Goal: Task Accomplishment & Management: Use online tool/utility

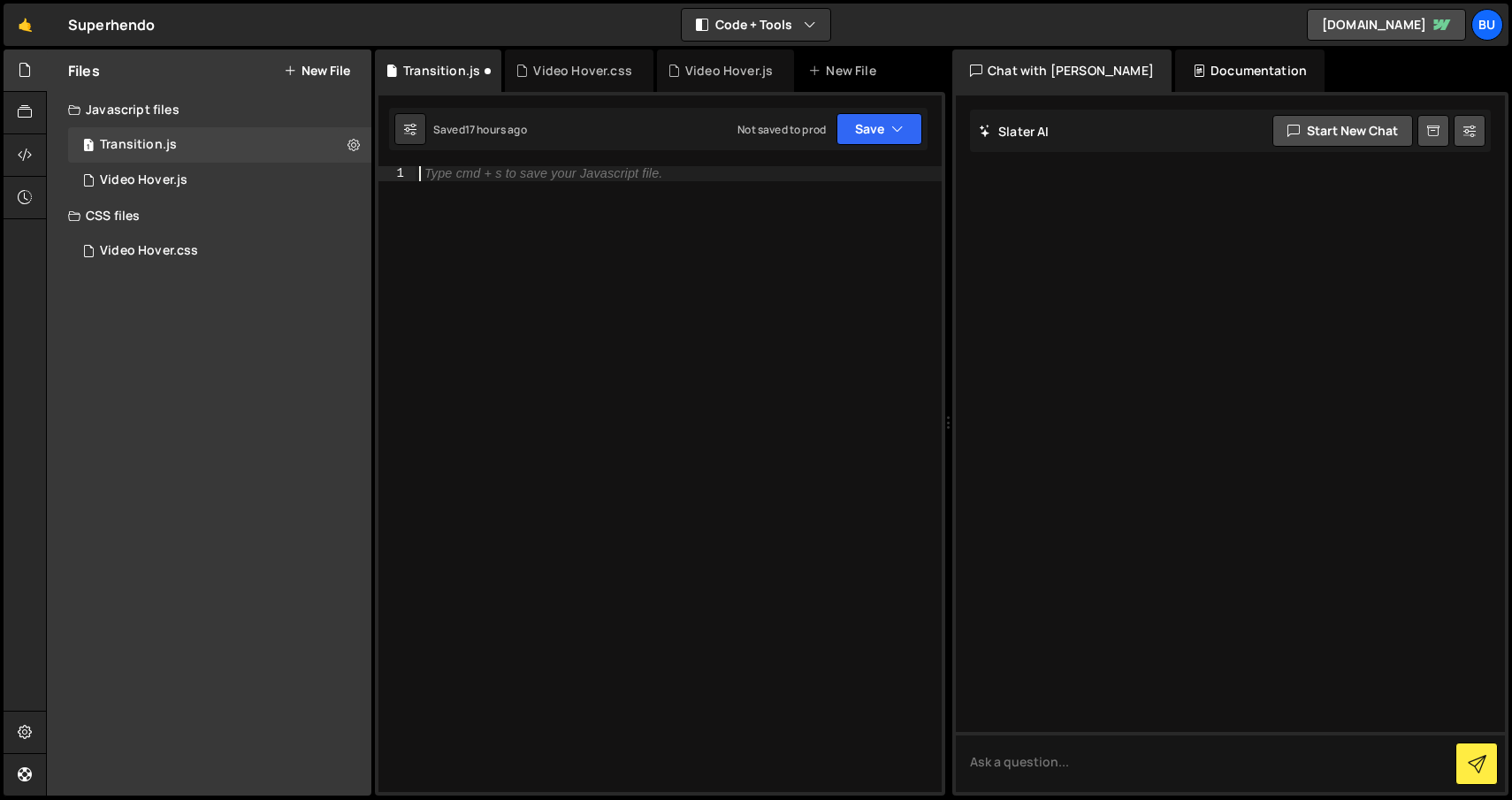
click at [563, 243] on div "Type cmd + s to save your Javascript file." at bounding box center [678, 494] width 526 height 656
click at [27, 26] on link "🤙" at bounding box center [25, 24] width 43 height 42
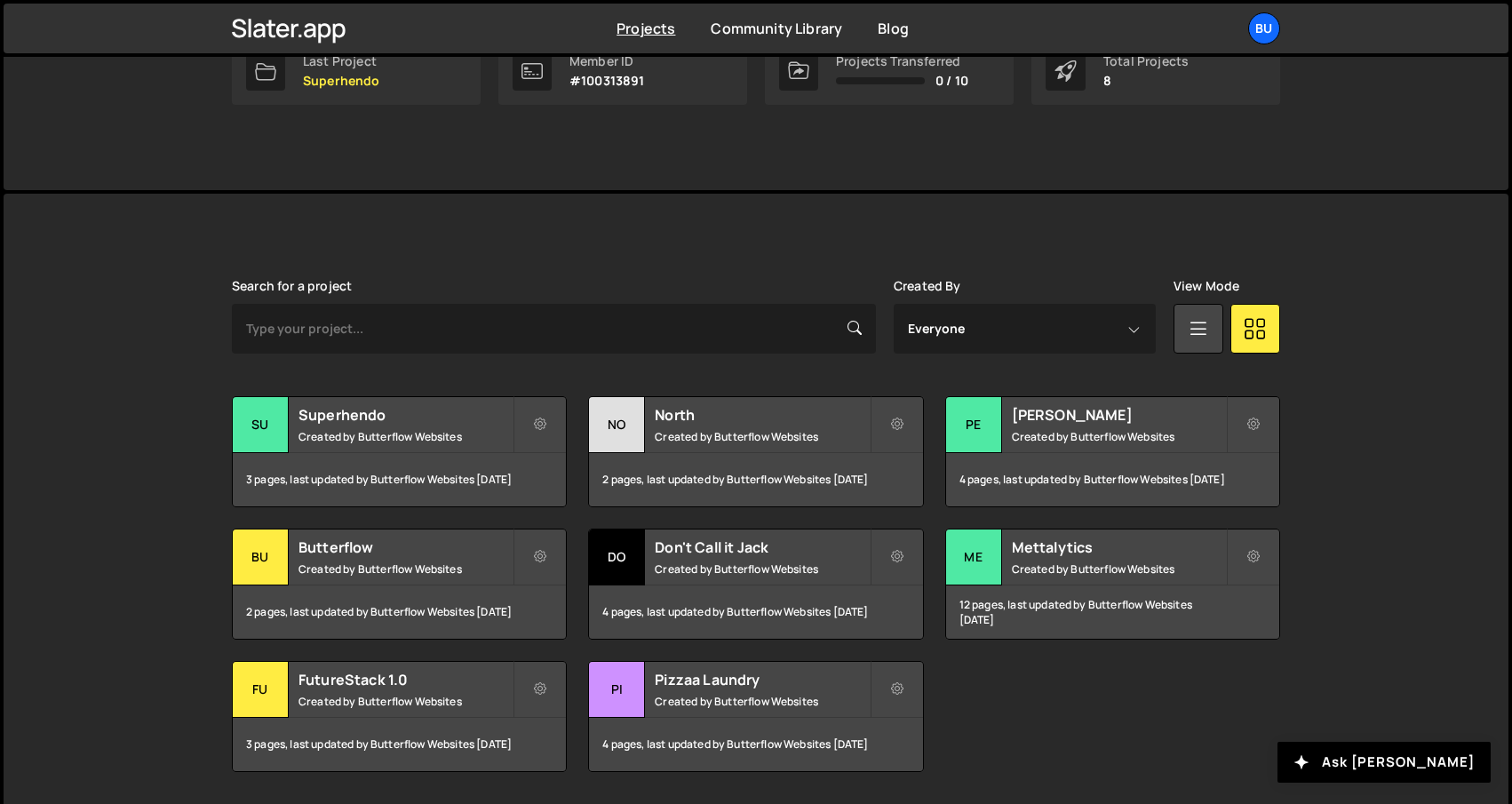
scroll to position [375, 0]
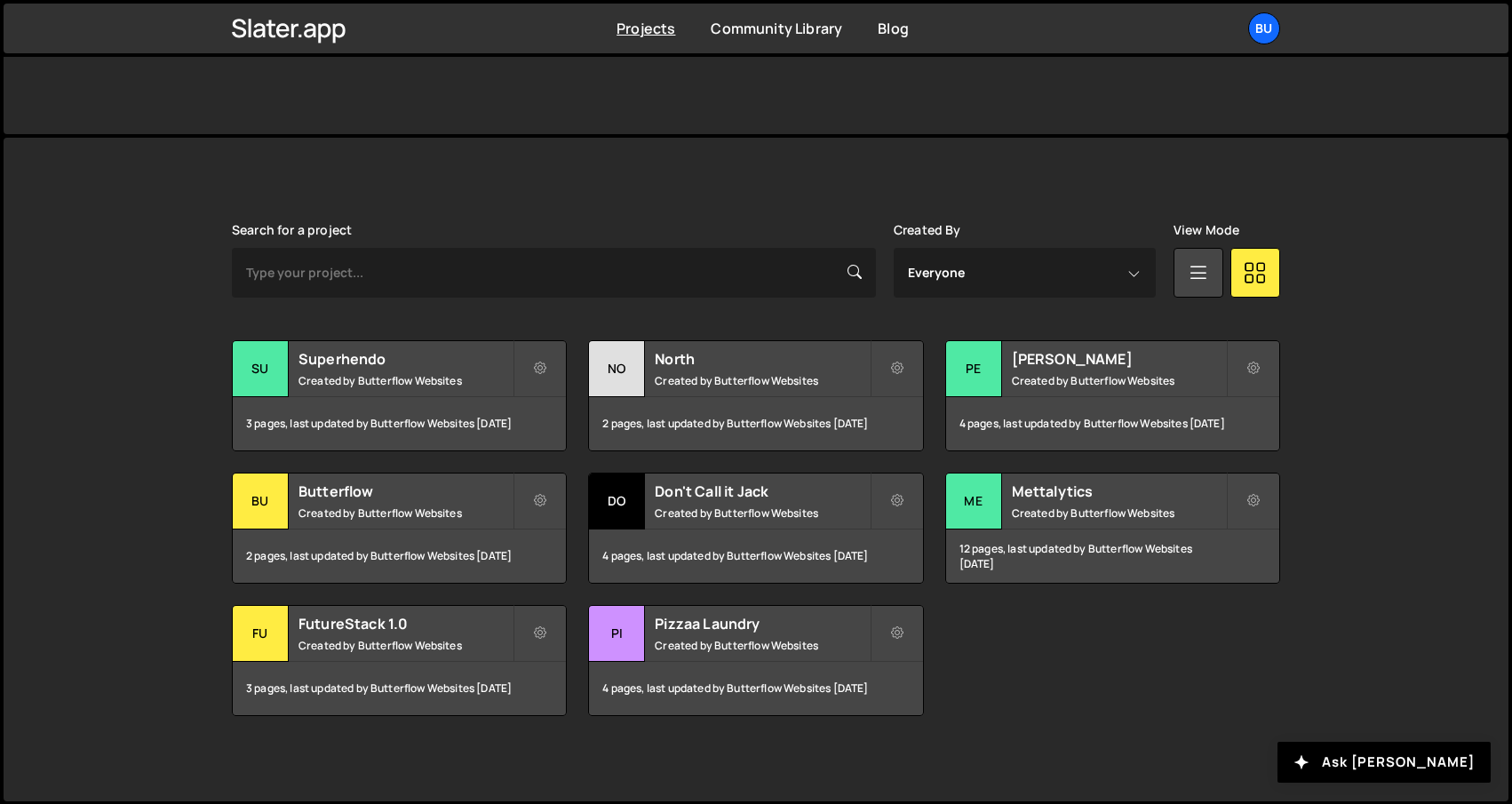
click at [717, 325] on div "Search for a project Created By Everyone Butterflow Websites View Mode Transfer…" at bounding box center [756, 469] width 1048 height 493
click at [704, 357] on h2 "North" at bounding box center [762, 359] width 214 height 20
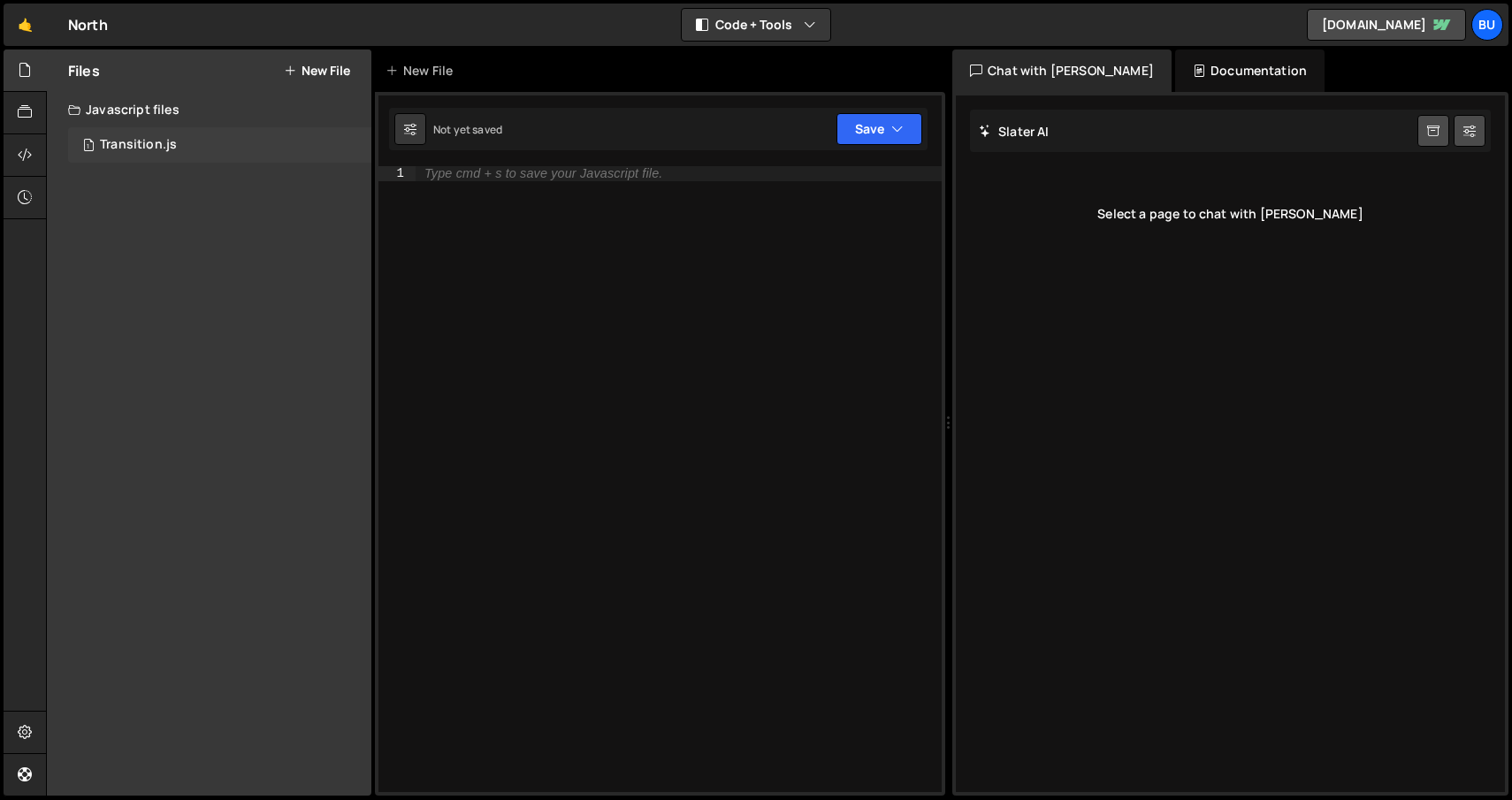
click at [175, 143] on div "1 Transition.js 0" at bounding box center [219, 144] width 303 height 35
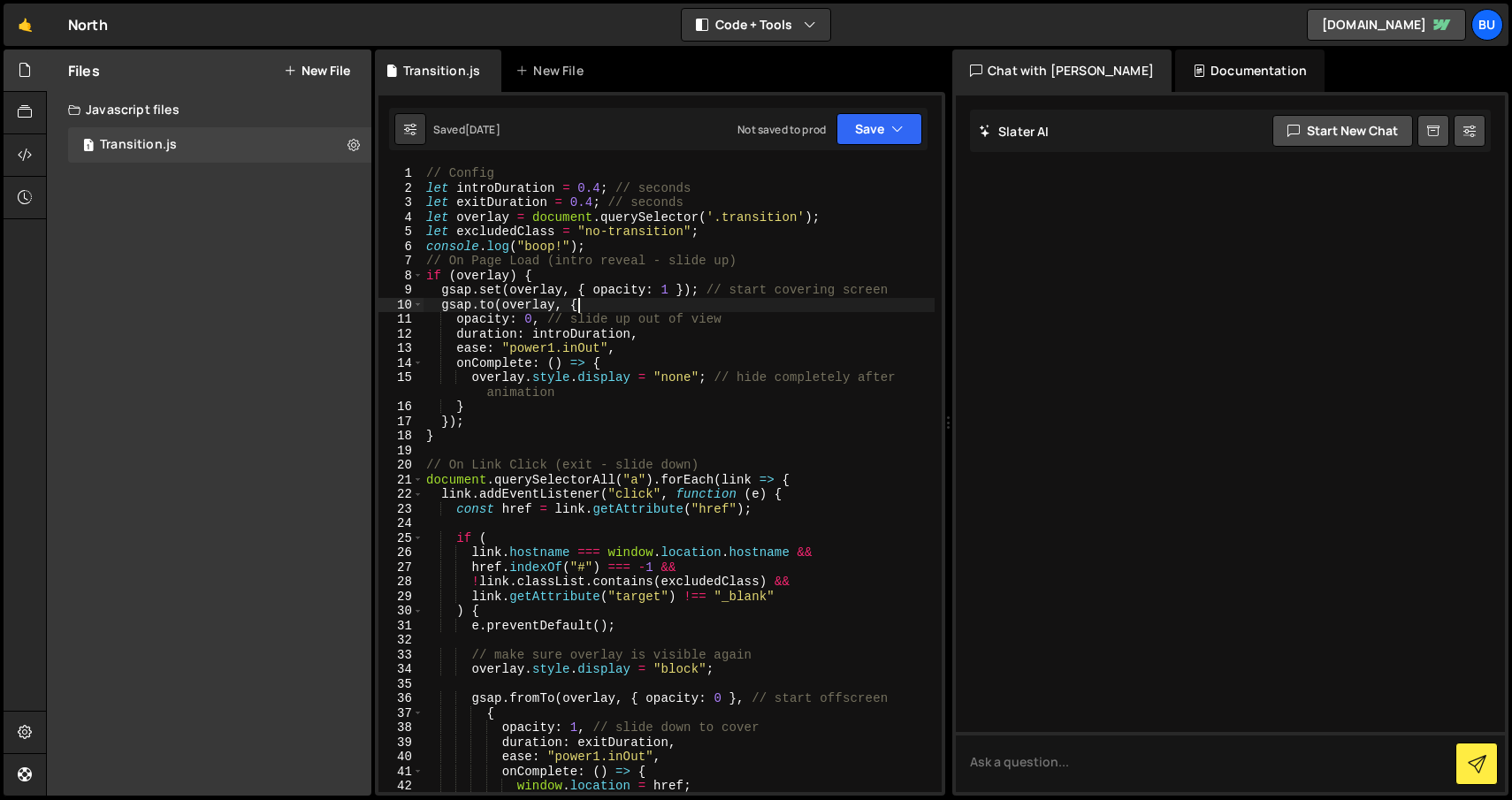
click at [593, 304] on div "// Config let introDuration = 0.4 ; // seconds let exitDuration = 0.4 ; // seco…" at bounding box center [678, 494] width 512 height 656
type textarea "};"
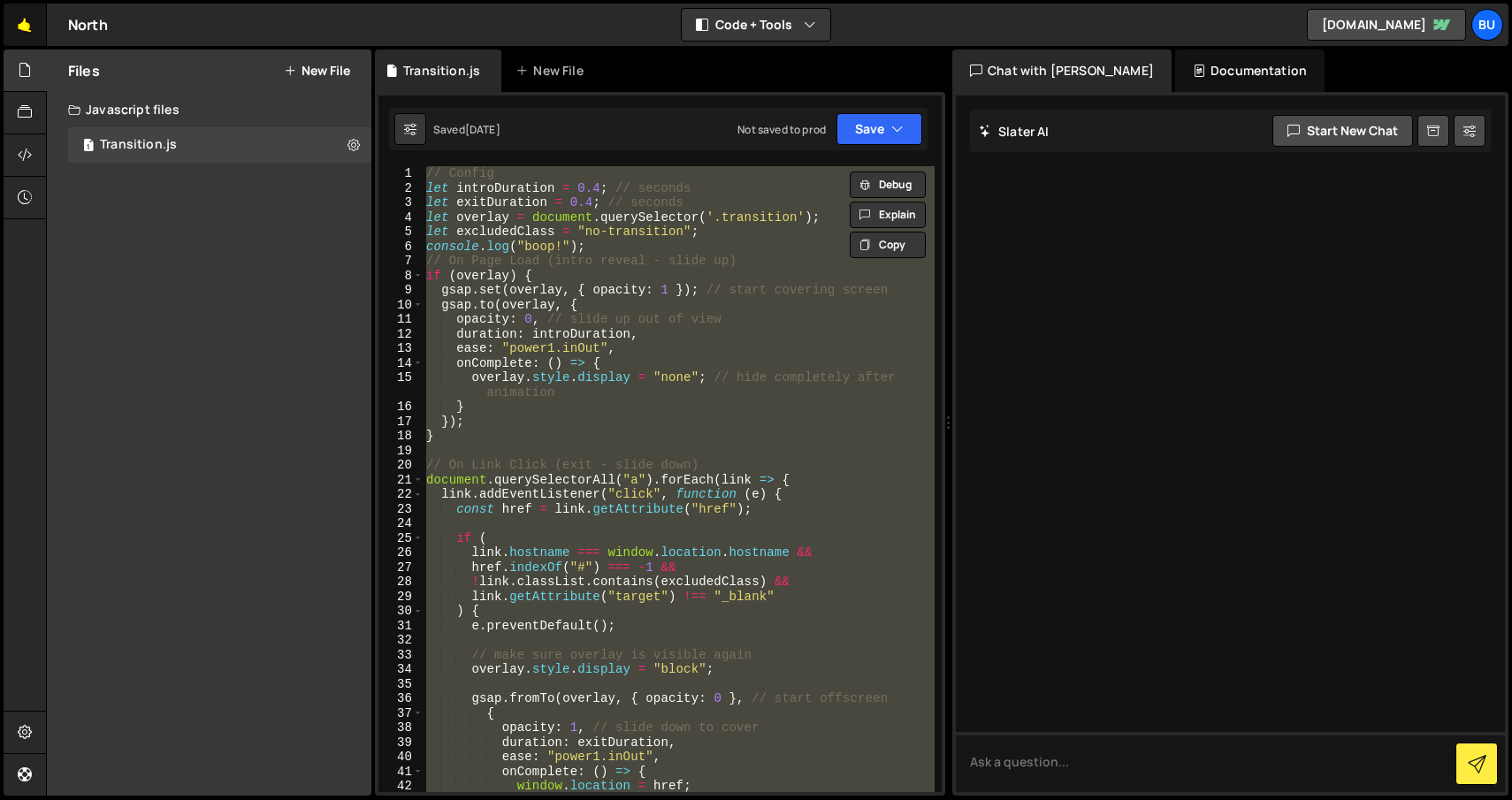
click at [27, 28] on link "🤙" at bounding box center [25, 24] width 43 height 42
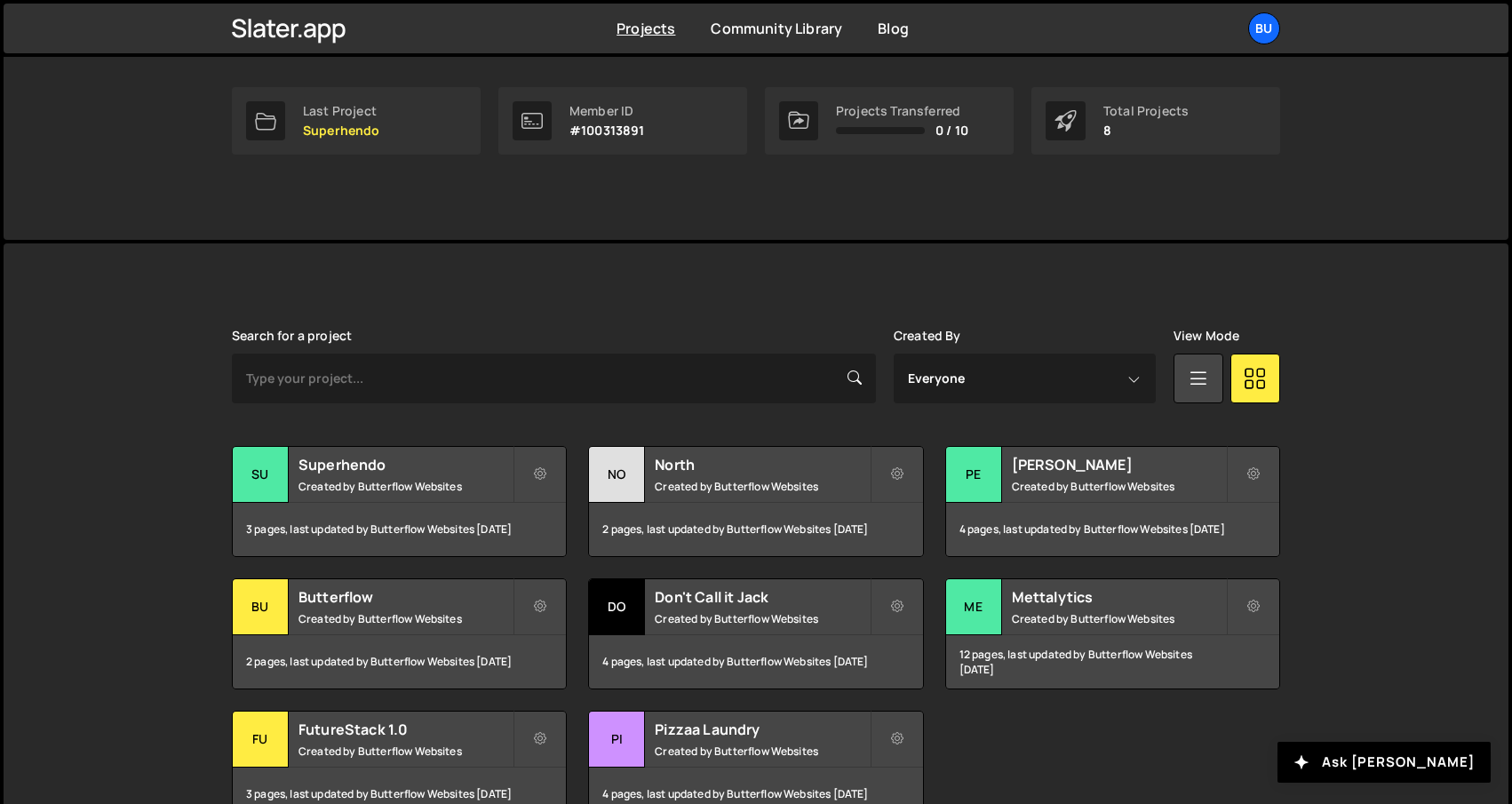
scroll to position [370, 0]
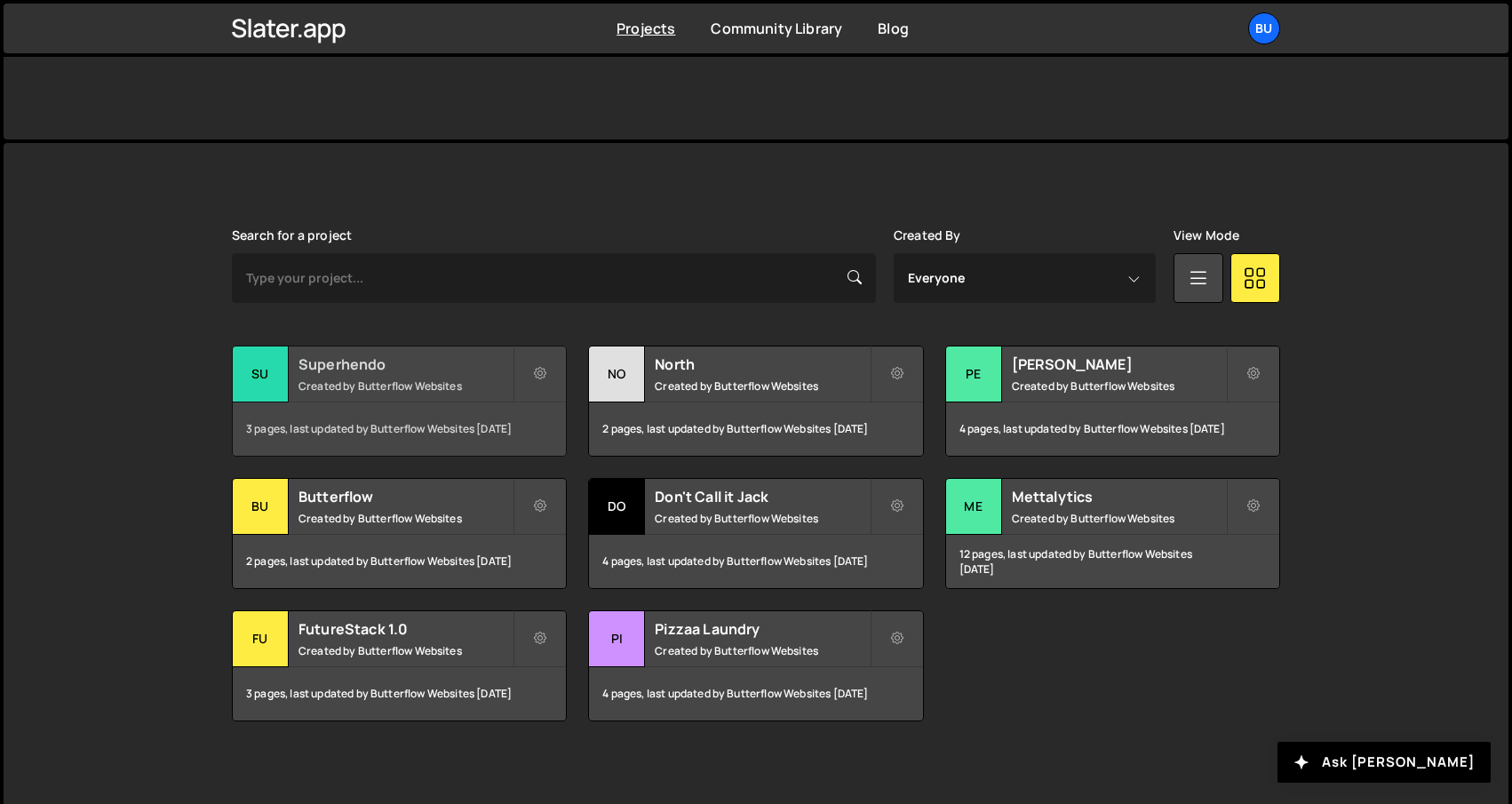
click at [399, 383] on small "Created by Butterflow Websites" at bounding box center [405, 385] width 214 height 15
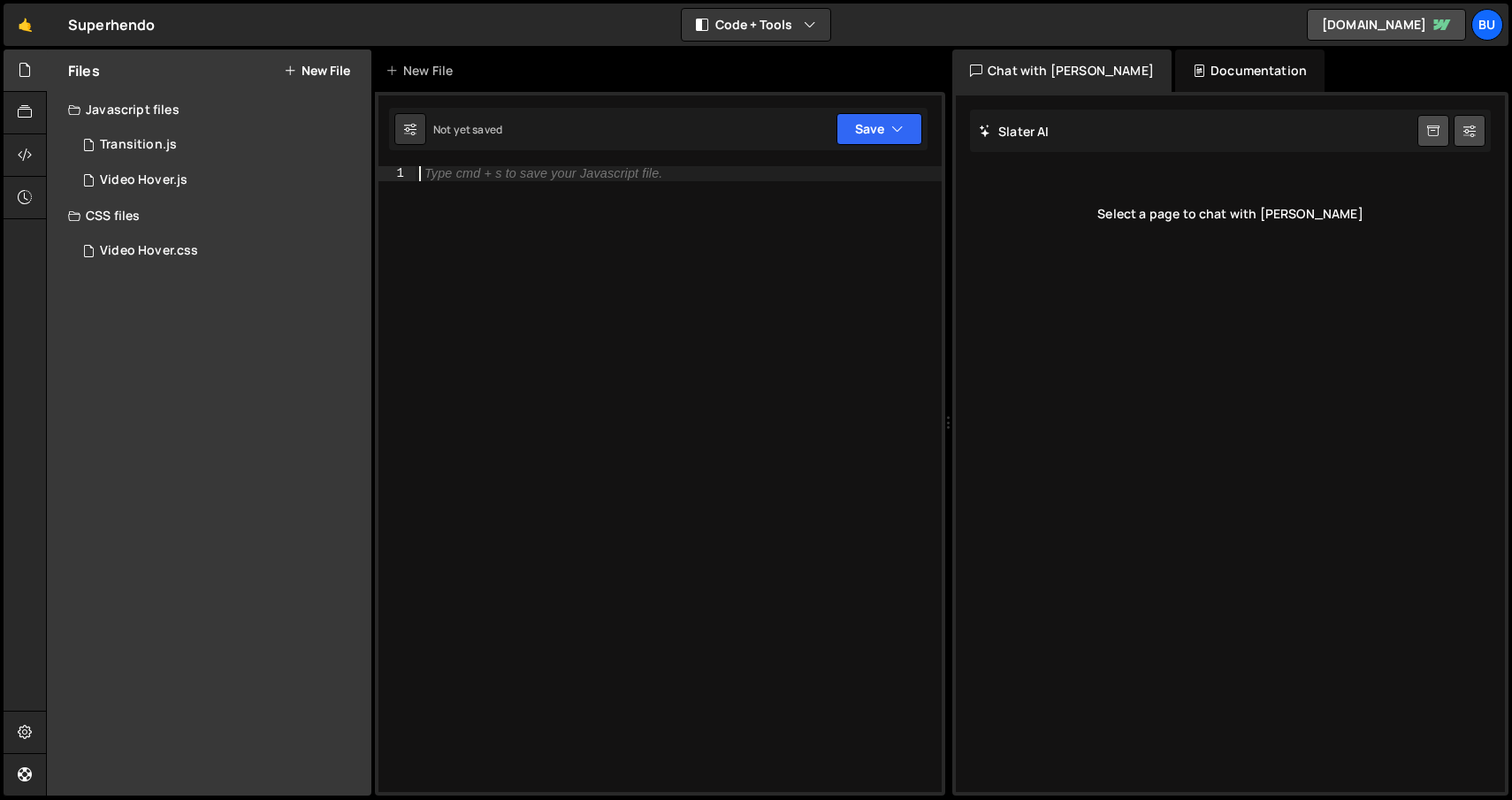
click at [507, 215] on div "Type cmd + s to save your Javascript file." at bounding box center [678, 494] width 526 height 656
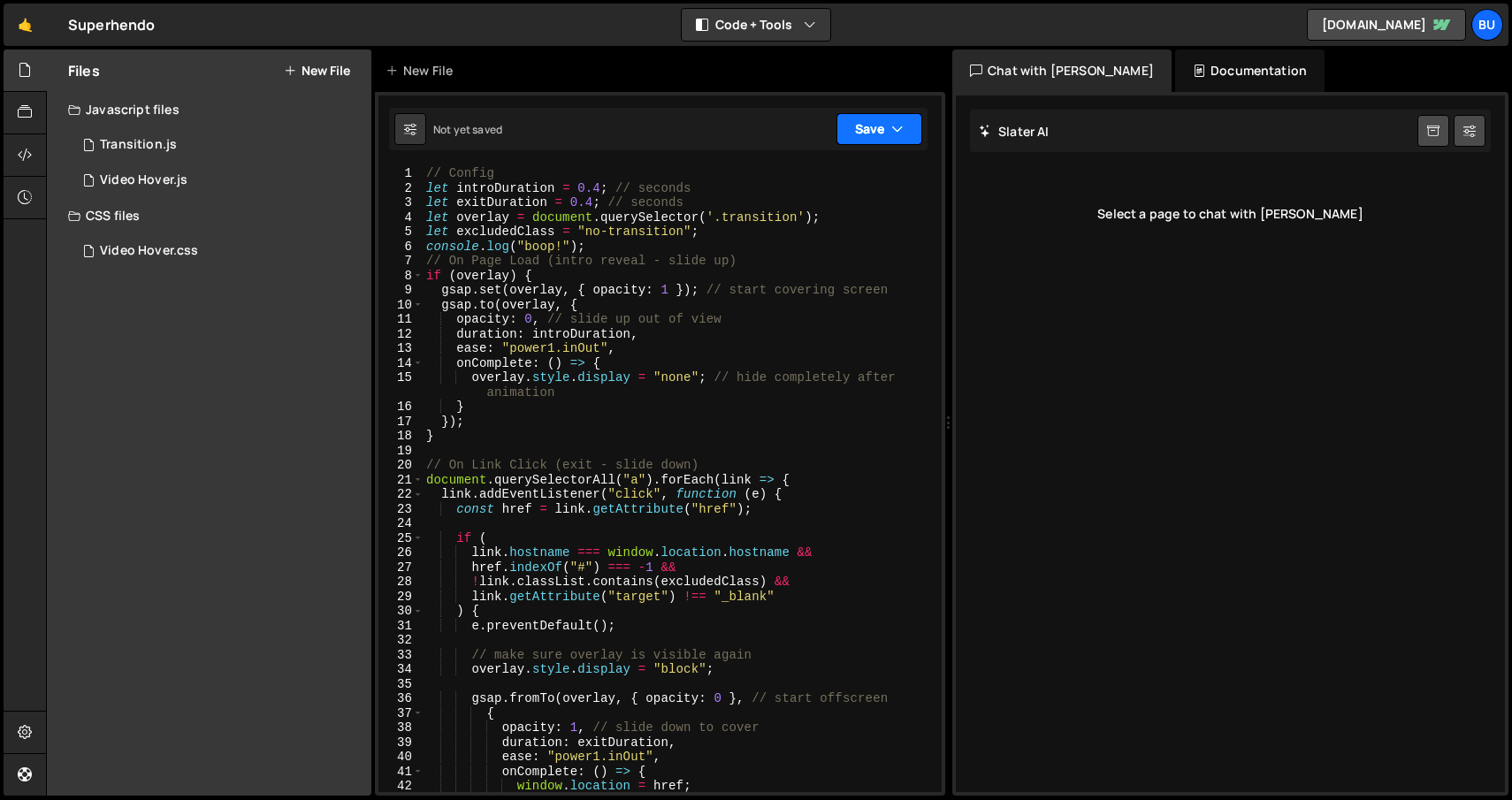
click at [865, 135] on button "Save" at bounding box center [879, 129] width 86 height 32
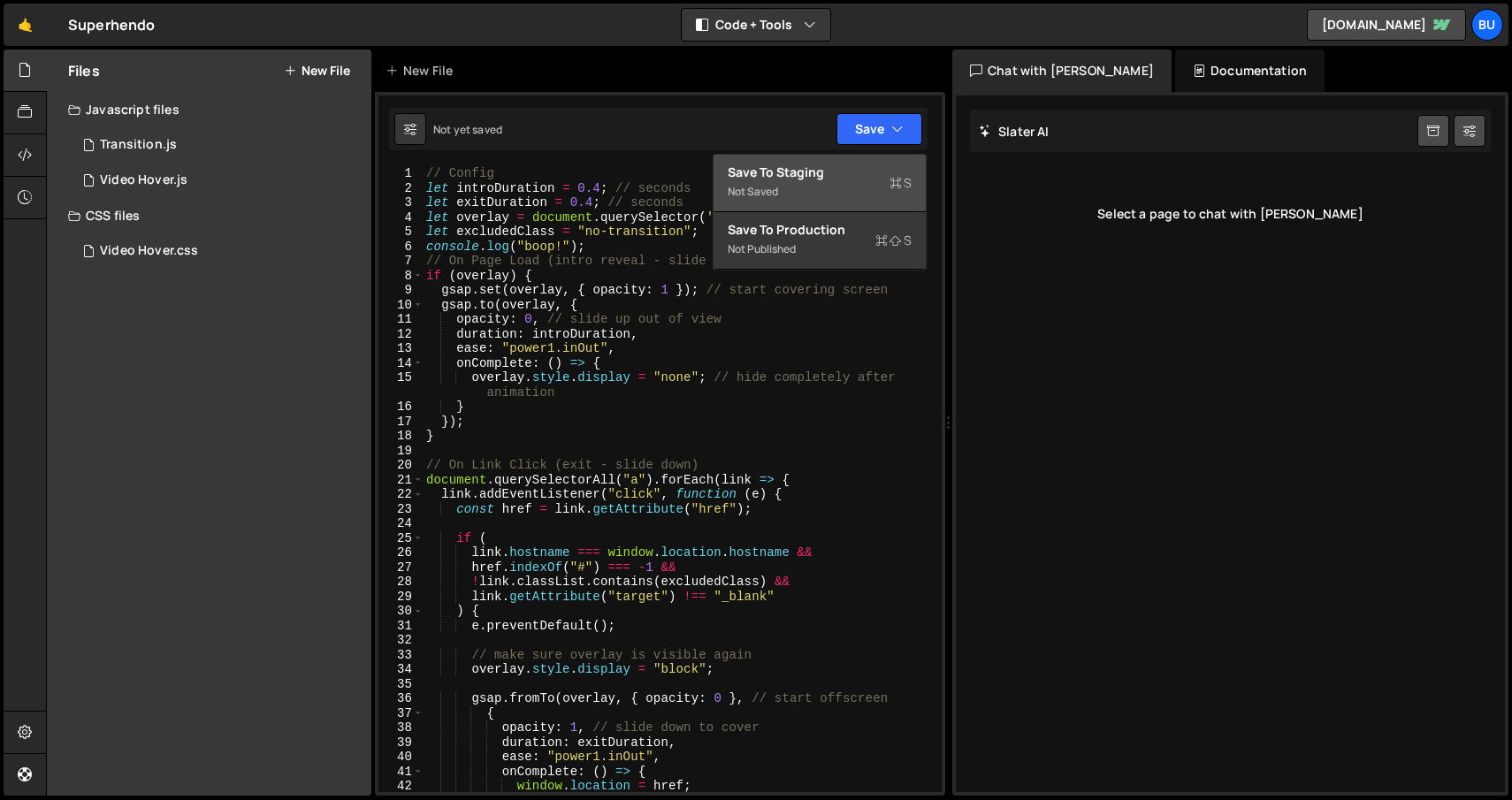
click at [808, 178] on div "Save to Staging S" at bounding box center [819, 173] width 183 height 18
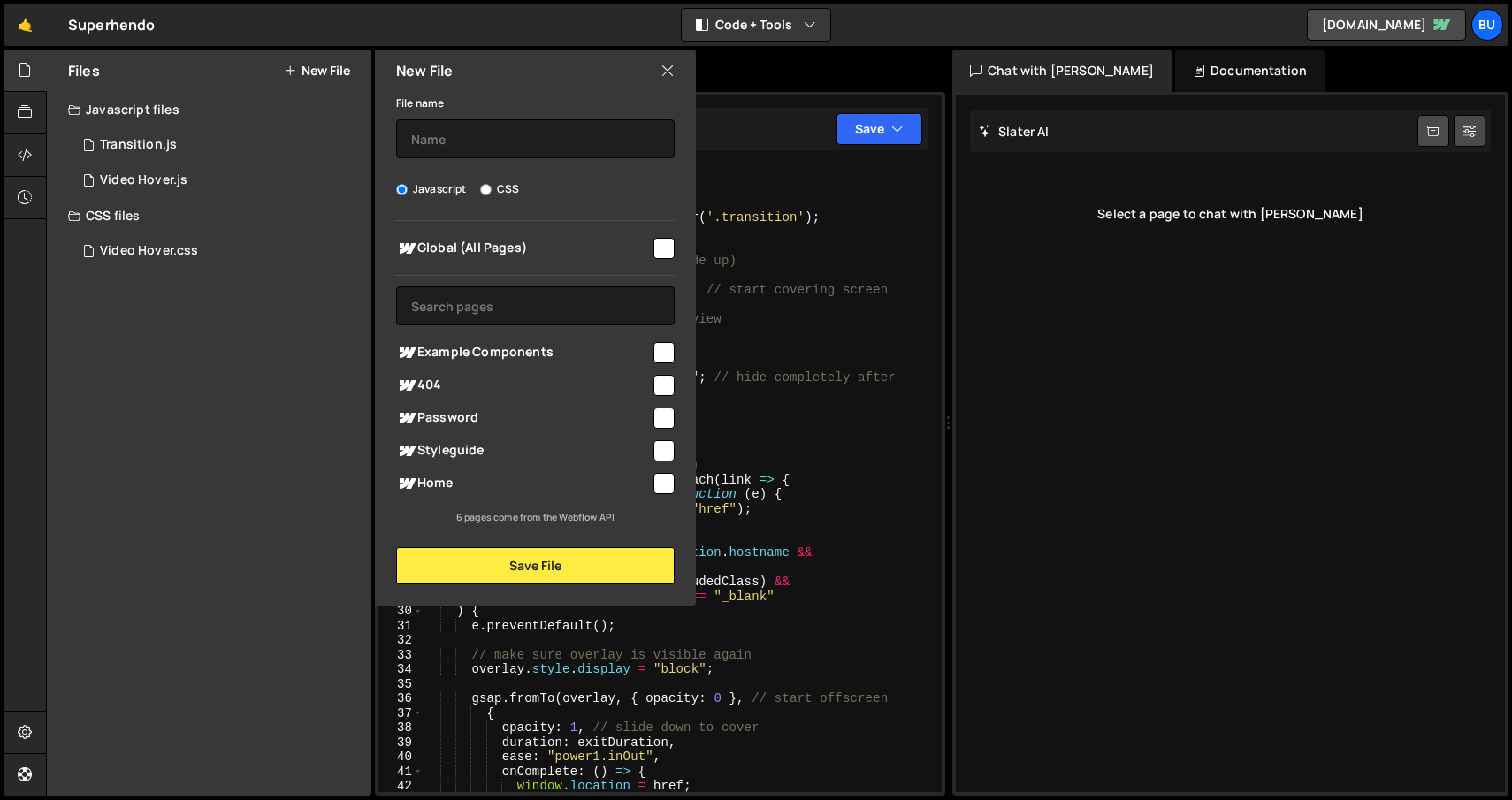
click at [664, 70] on icon at bounding box center [667, 71] width 14 height 20
click at [662, 256] on input "checkbox" at bounding box center [664, 249] width 21 height 21
checkbox input "true"
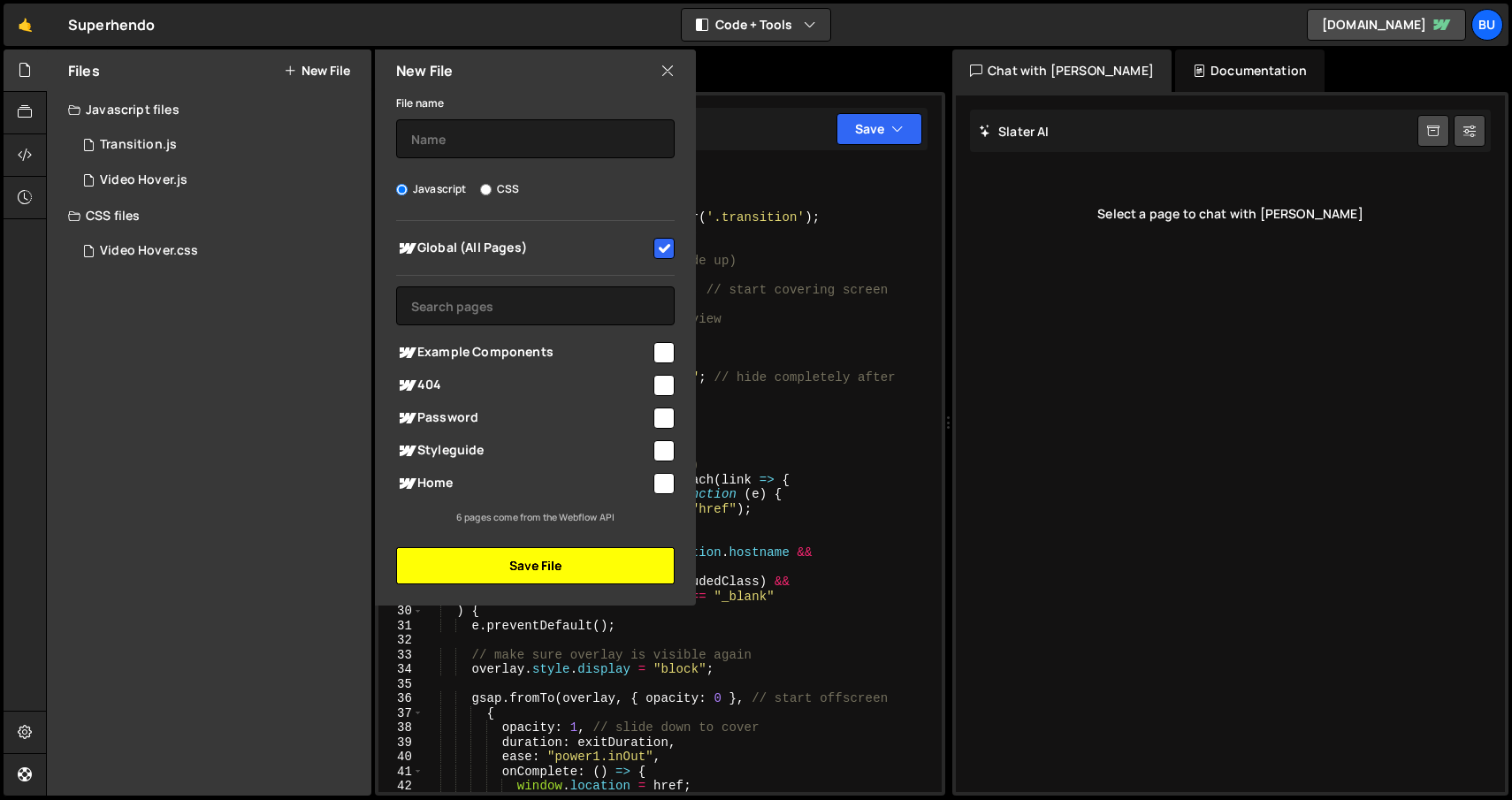
click at [551, 575] on button "Save File" at bounding box center [535, 566] width 278 height 37
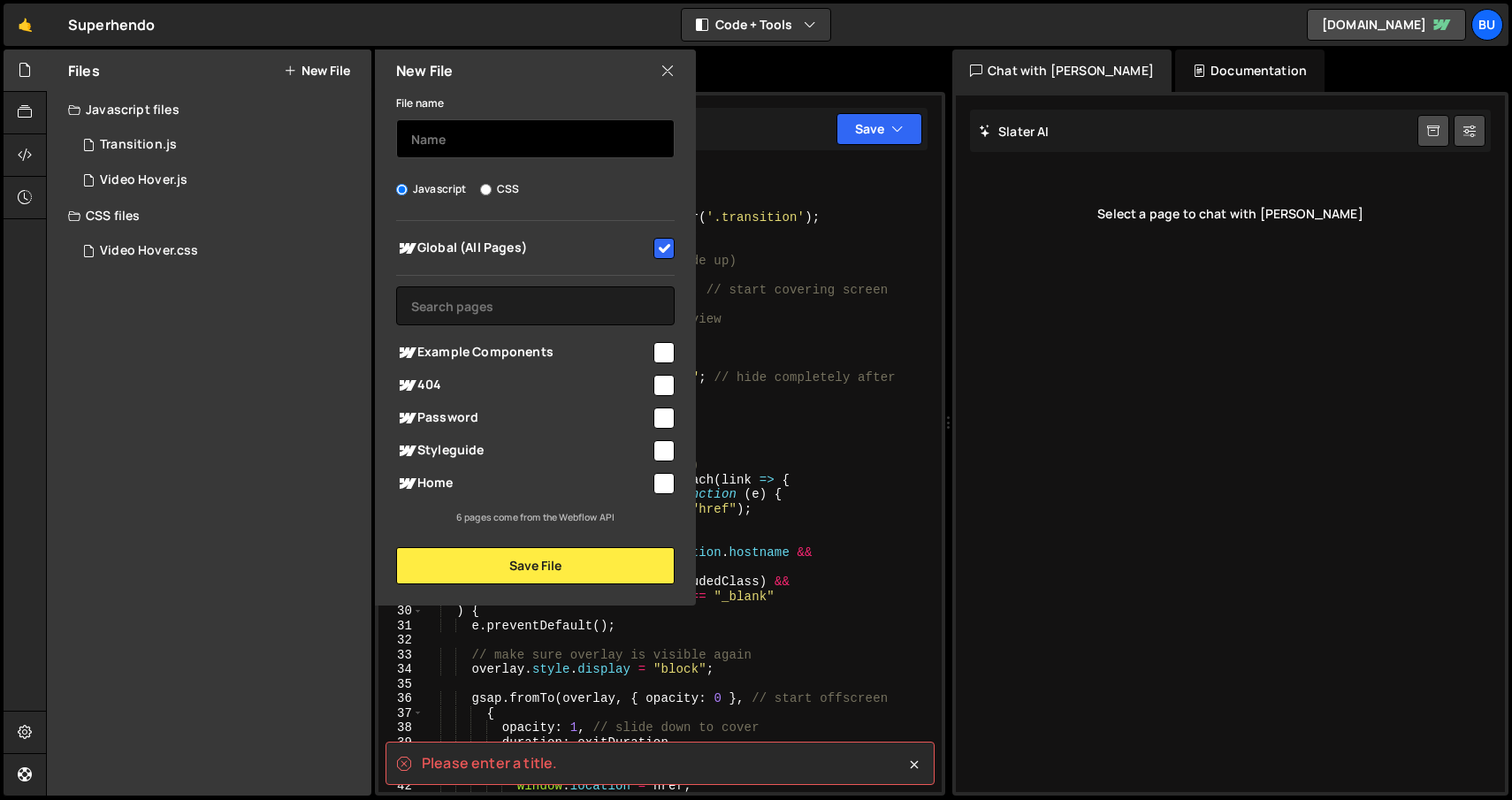
click at [579, 138] on input "text" at bounding box center [535, 139] width 278 height 39
click at [665, 68] on icon at bounding box center [667, 71] width 14 height 20
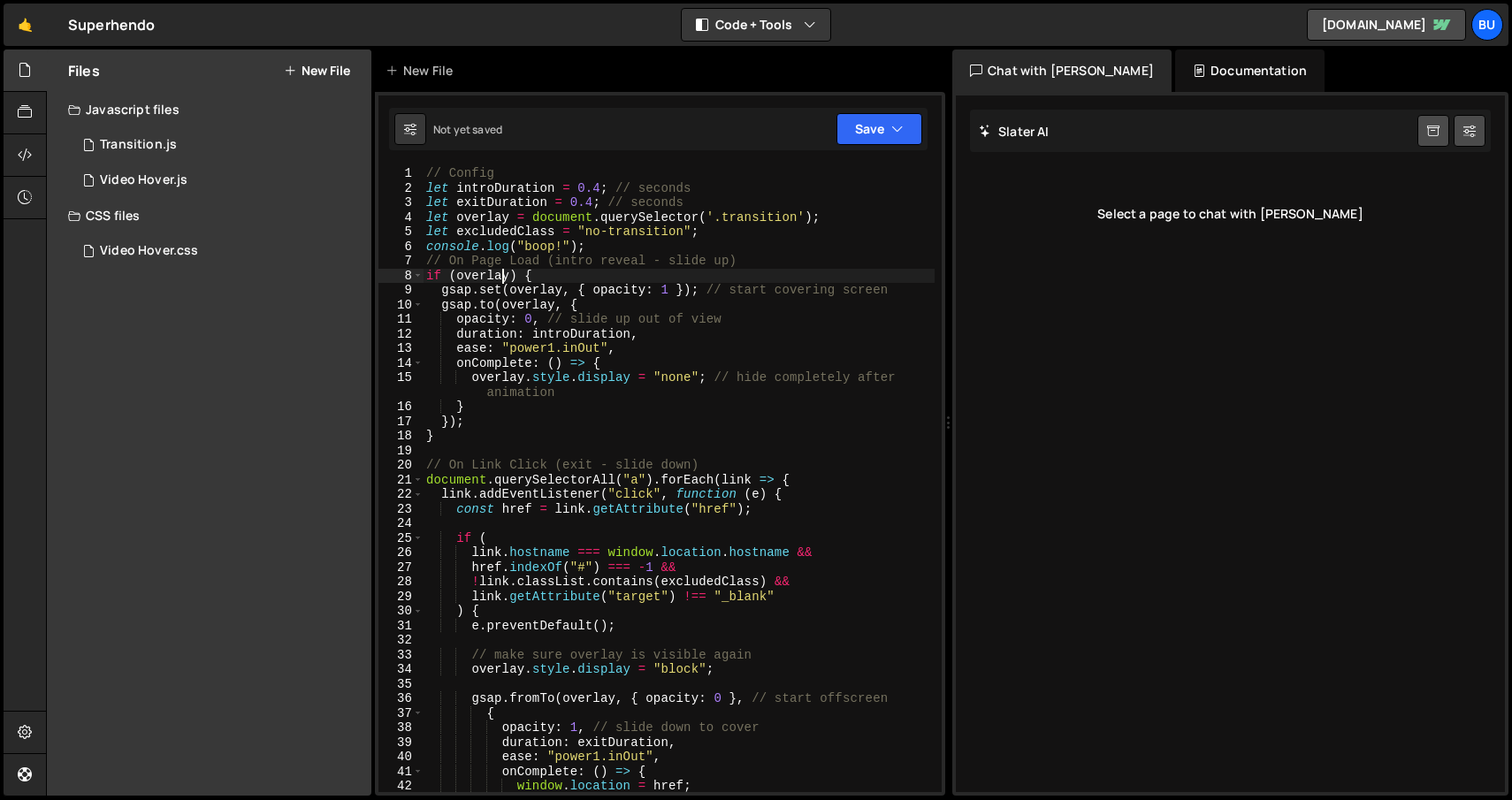
click at [498, 271] on div "// Config let introDuration = 0.4 ; // seconds let exitDuration = 0.4 ; // seco…" at bounding box center [678, 494] width 512 height 656
type textarea "};"
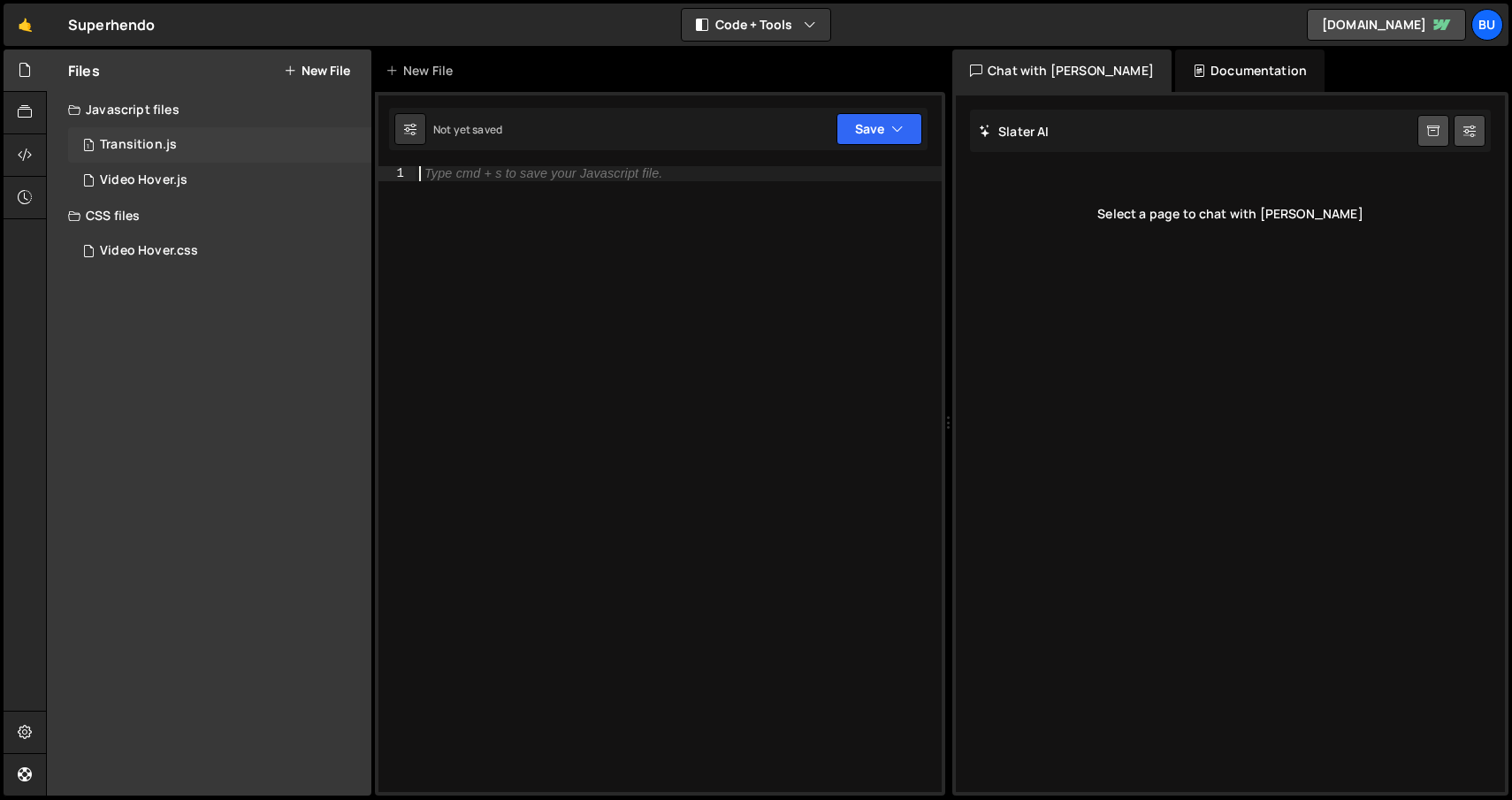
click at [234, 142] on div "1 Transition.js 0" at bounding box center [219, 144] width 303 height 35
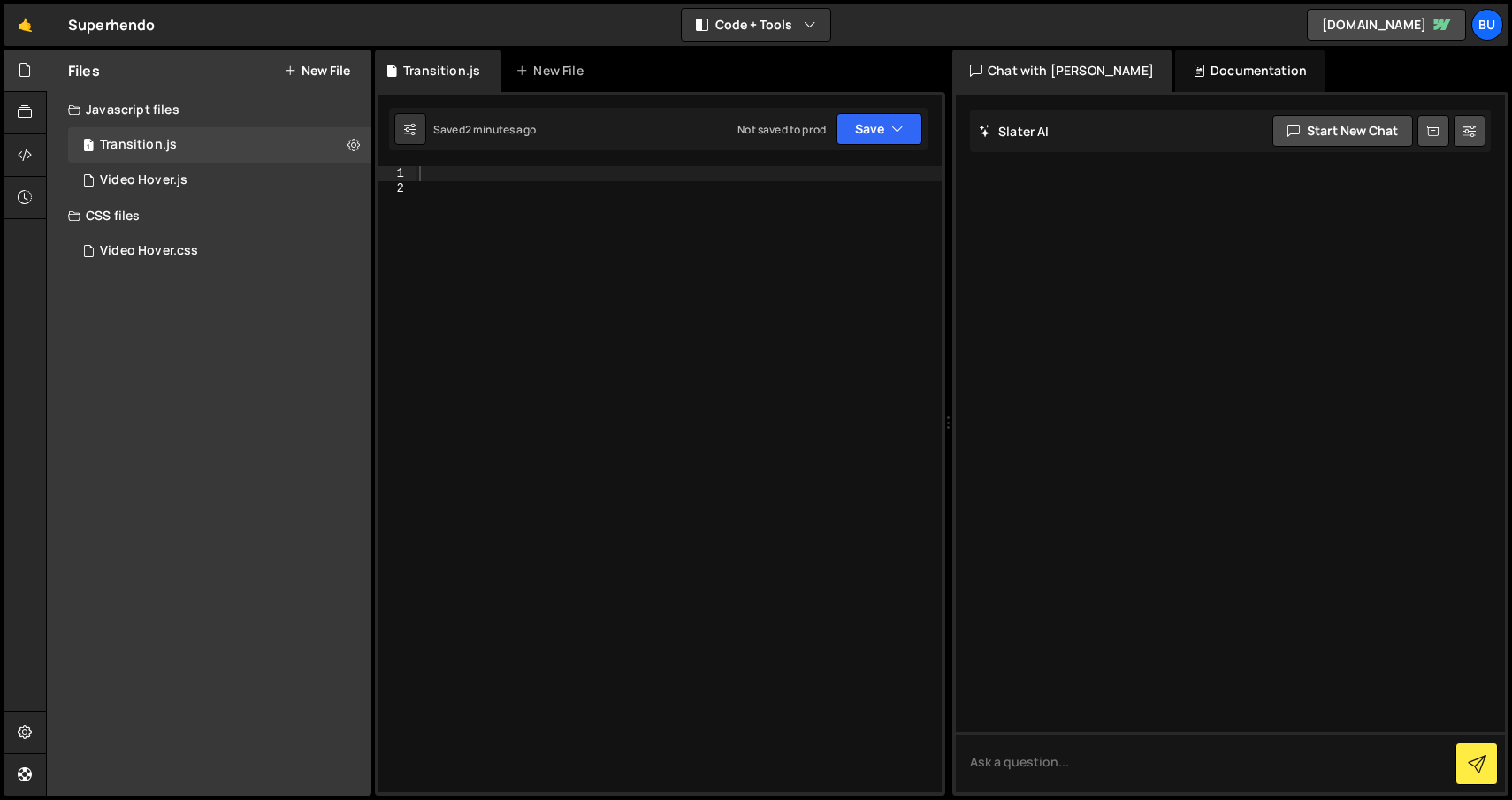
click at [518, 201] on div at bounding box center [678, 494] width 526 height 656
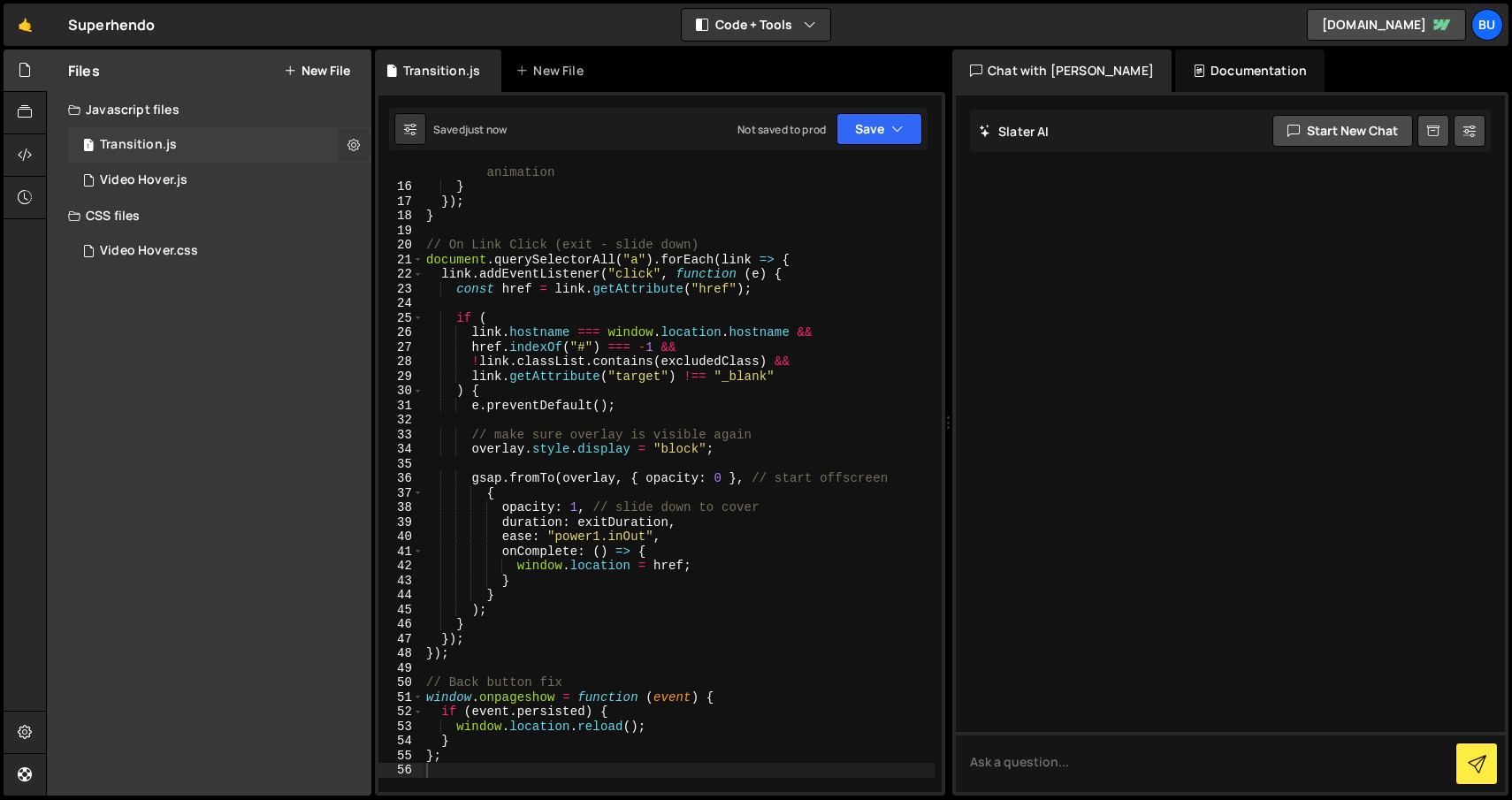
click at [353, 149] on icon at bounding box center [353, 144] width 13 height 17
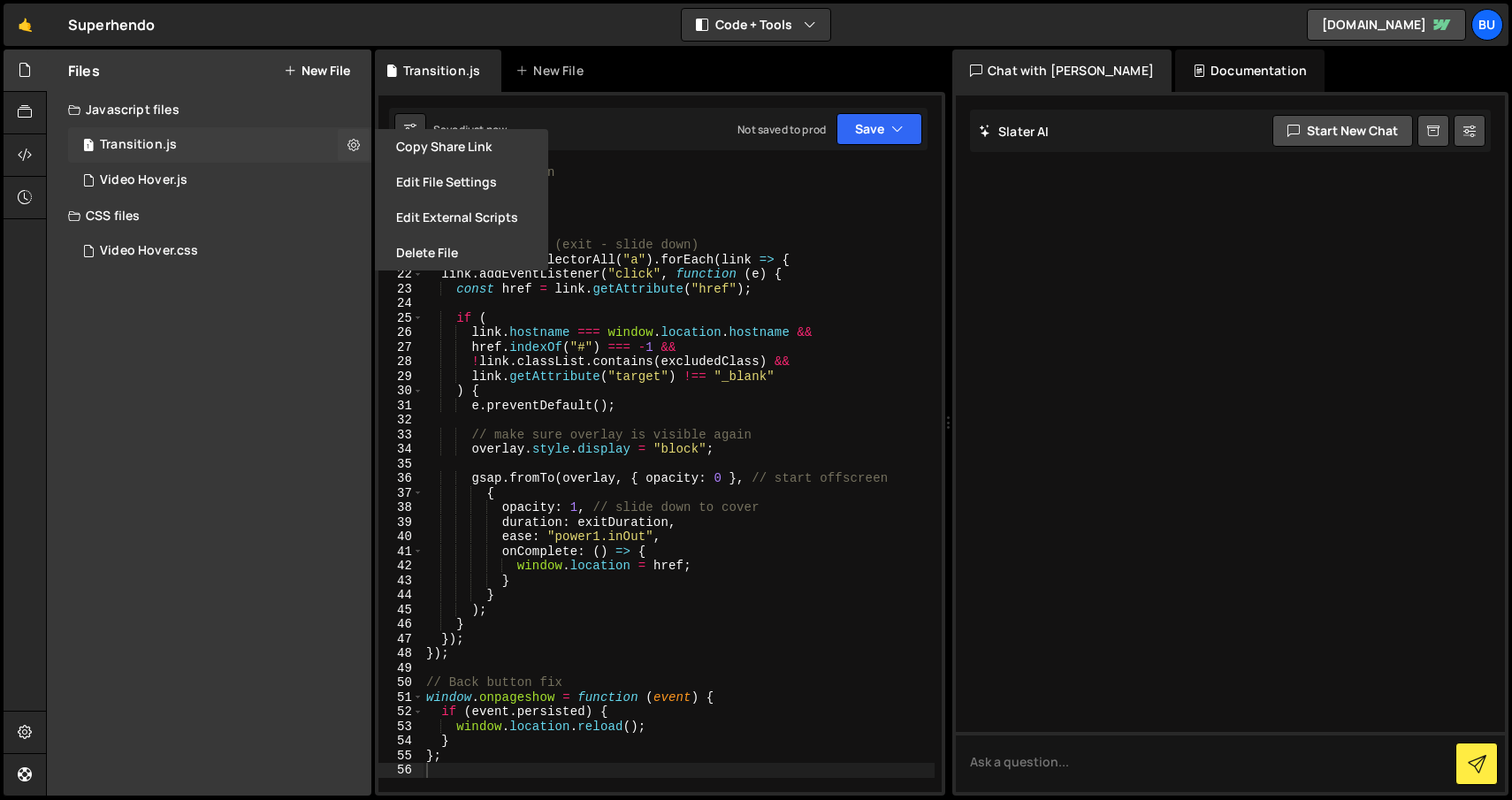
click at [336, 146] on div "1 Transition.js 0" at bounding box center [219, 144] width 303 height 35
click at [426, 180] on button "Edit File Settings" at bounding box center [461, 182] width 174 height 35
